Goal: Information Seeking & Learning: Learn about a topic

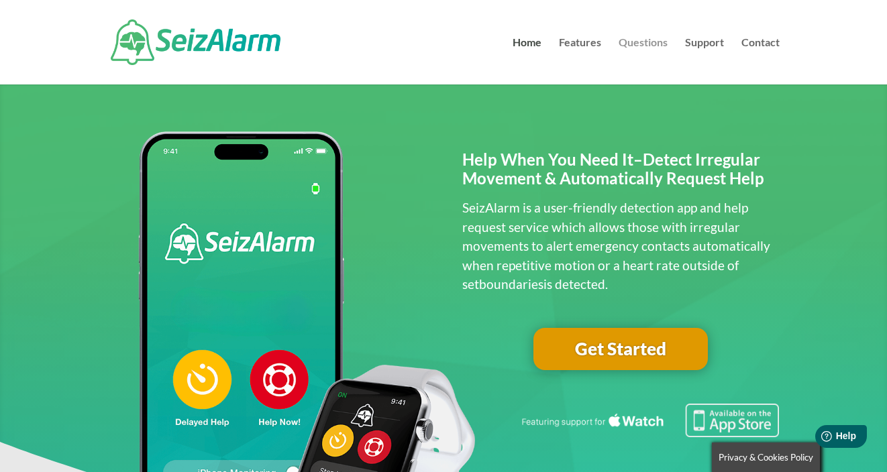
click at [650, 42] on link "Questions" at bounding box center [643, 61] width 49 height 47
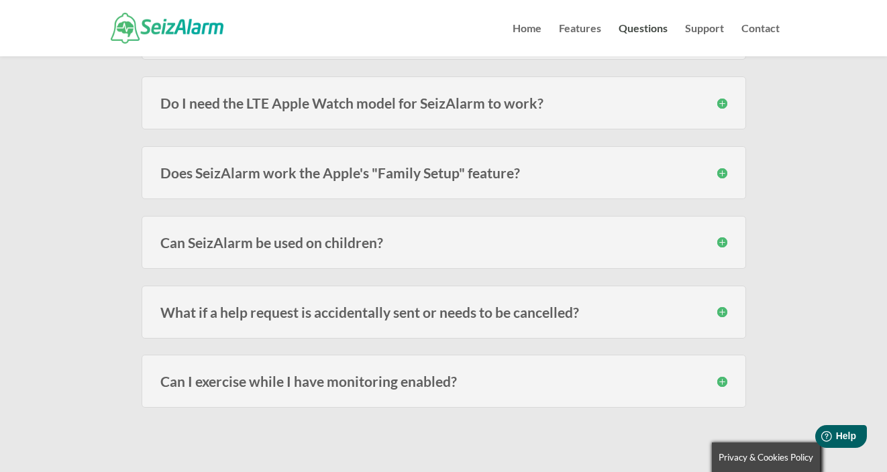
scroll to position [550, 0]
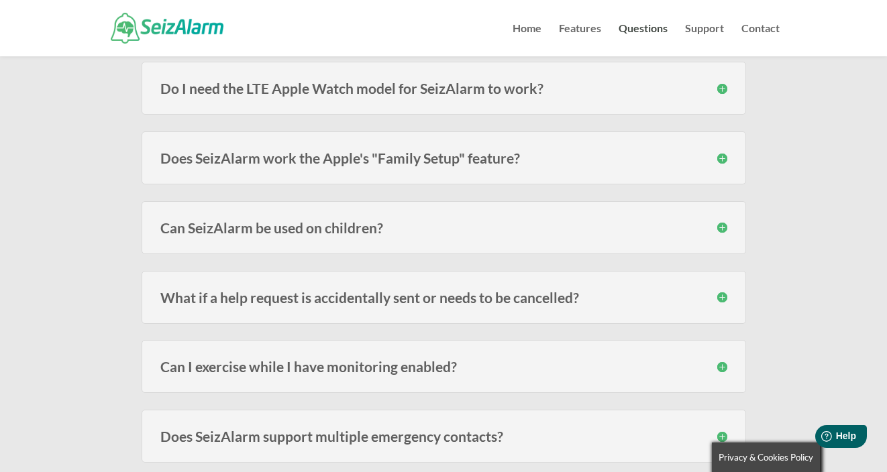
click at [413, 226] on h3 "Can SeizAlarm be used on children?" at bounding box center [443, 228] width 567 height 14
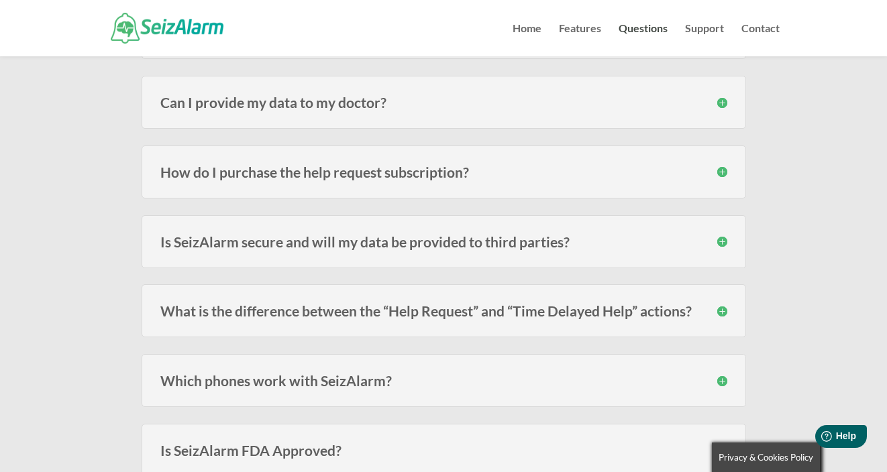
scroll to position [1270, 0]
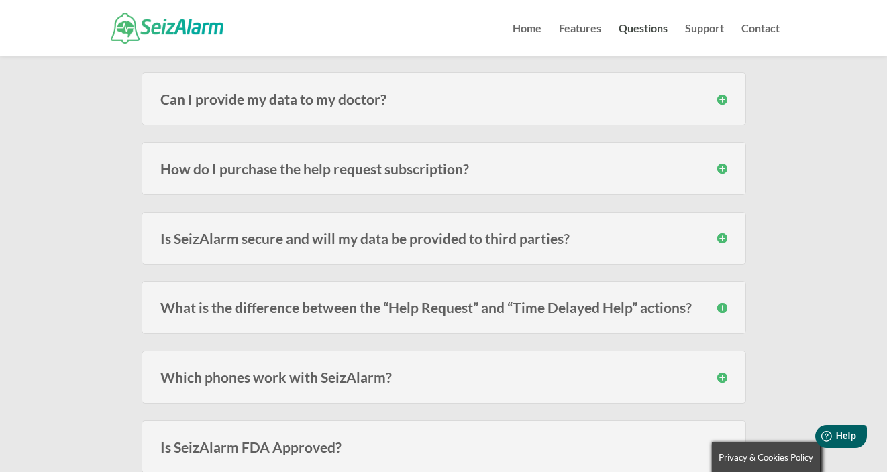
click at [430, 168] on h3 "How do I purchase the help request subscription?" at bounding box center [443, 169] width 567 height 14
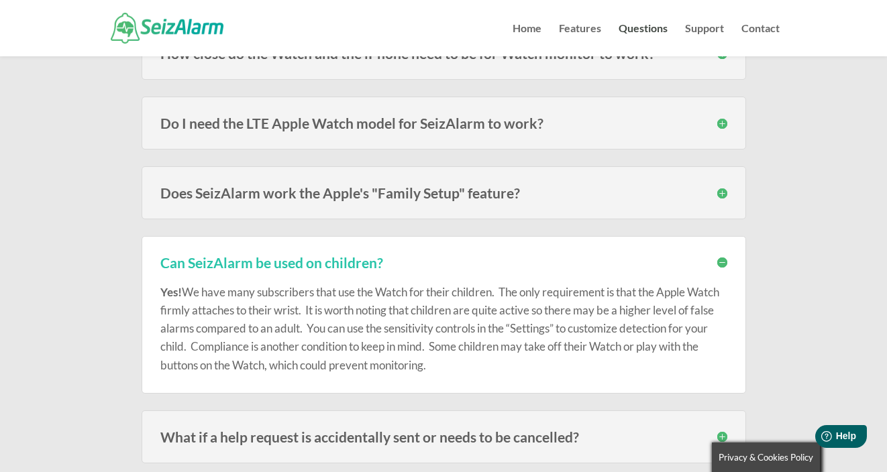
scroll to position [364, 0]
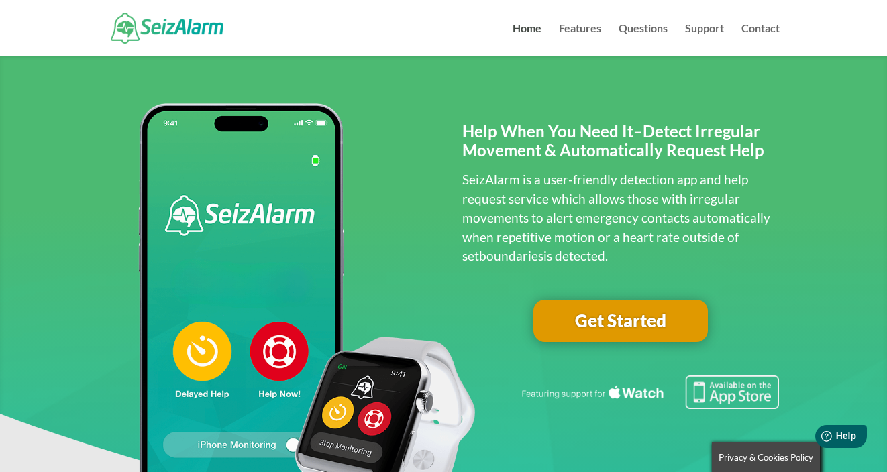
scroll to position [654, 0]
